Goal: Transaction & Acquisition: Purchase product/service

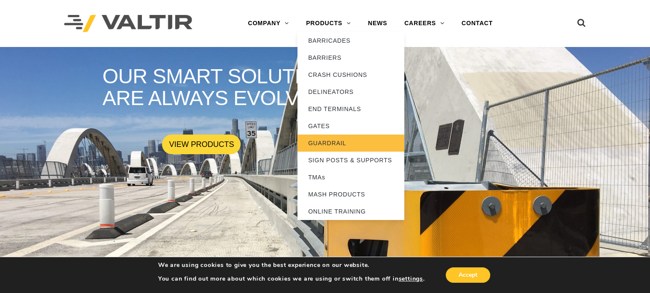
click at [348, 144] on link "GUARDRAIL" at bounding box center [351, 143] width 107 height 17
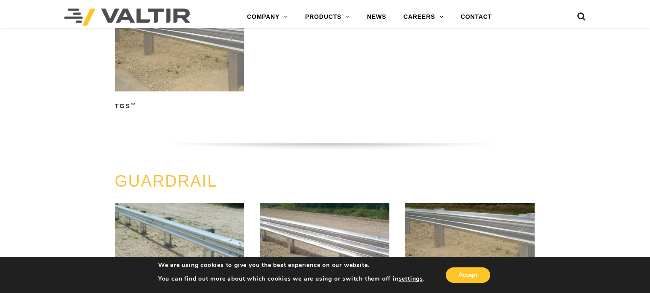
scroll to position [347, 0]
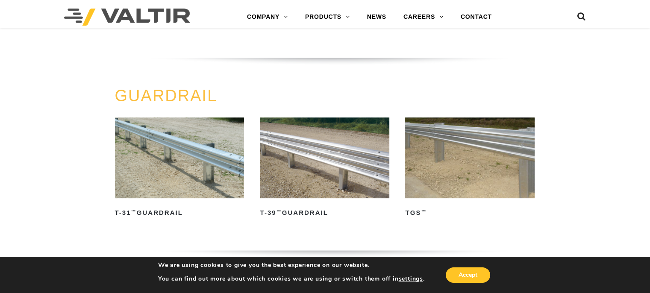
click at [488, 153] on img at bounding box center [470, 158] width 130 height 81
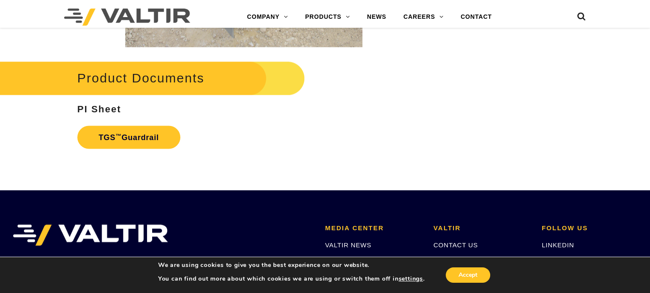
scroll to position [1240, 0]
